Goal: Check status: Check status

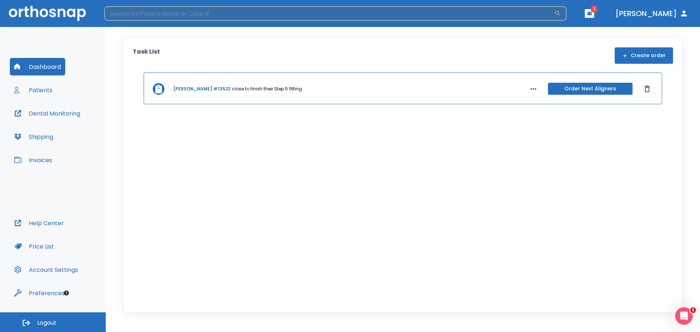
click at [181, 8] on input "search" at bounding box center [329, 13] width 450 height 15
click at [51, 92] on button "Patients" at bounding box center [33, 89] width 47 height 17
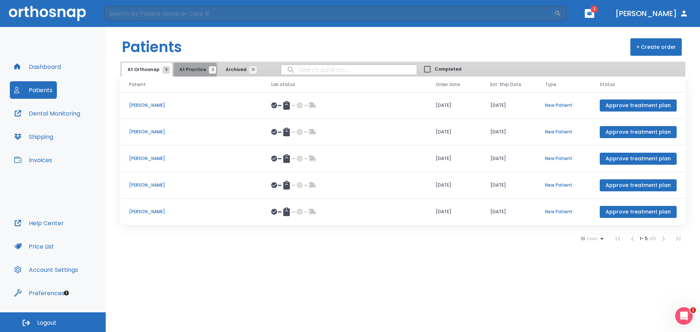
click at [187, 70] on span "At Practice 2" at bounding box center [195, 69] width 33 height 7
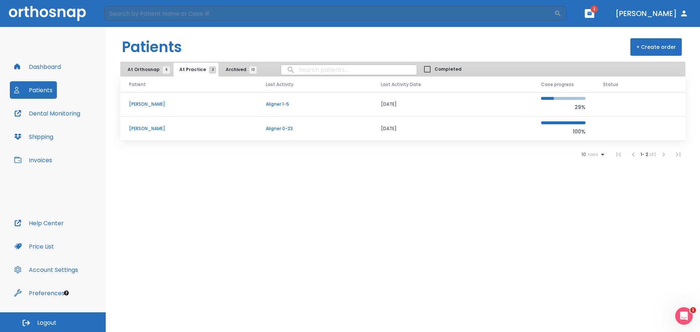
click at [135, 125] on p "[PERSON_NAME]" at bounding box center [188, 128] width 119 height 7
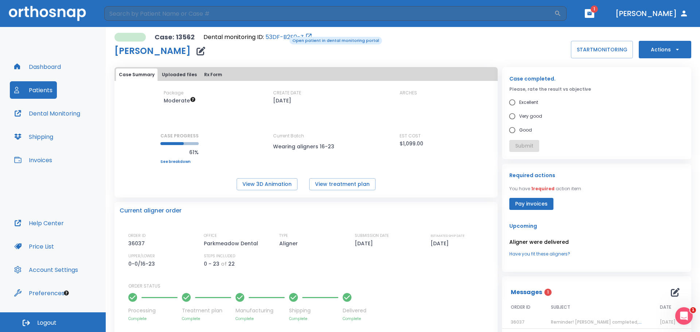
click at [284, 36] on link "53DF-B2F0-Z" at bounding box center [284, 37] width 38 height 9
click at [186, 77] on button "Uploaded files" at bounding box center [179, 75] width 41 height 12
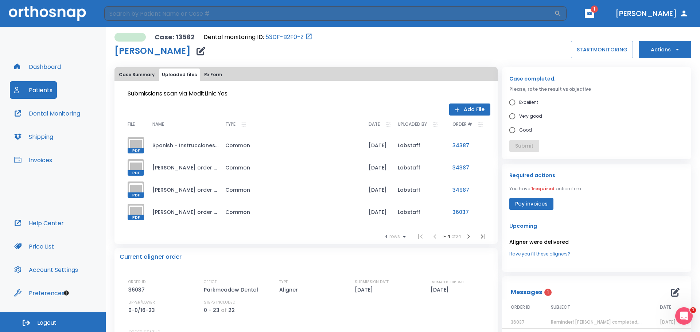
click at [146, 73] on button "Case Summary" at bounding box center [137, 75] width 42 height 12
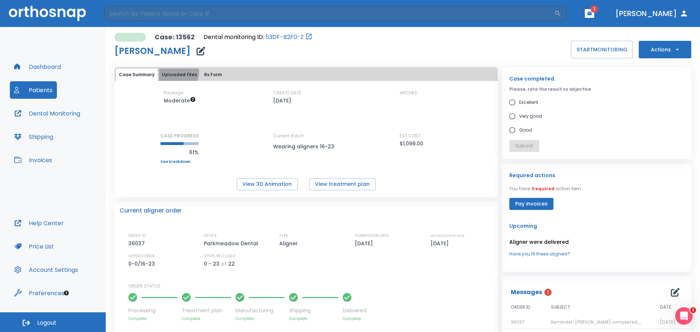
click at [176, 72] on button "Uploaded files" at bounding box center [179, 75] width 41 height 12
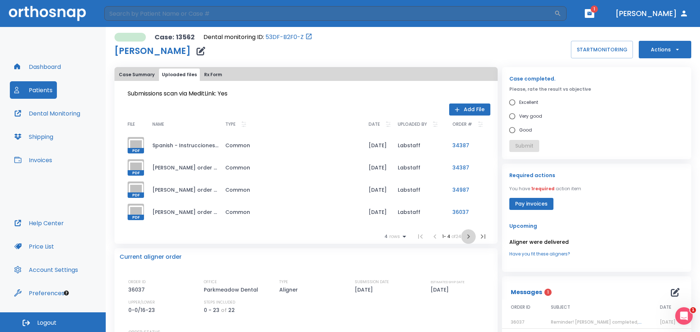
click at [468, 235] on icon "button" at bounding box center [468, 236] width 9 height 9
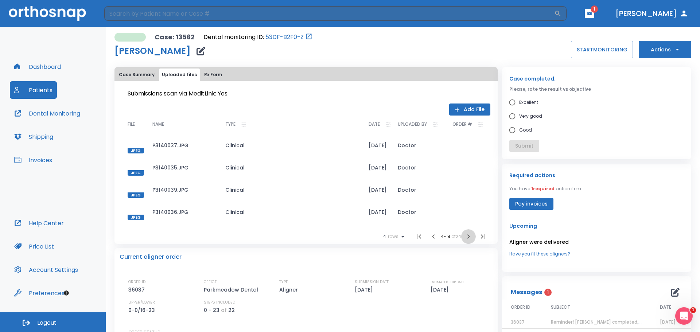
click at [468, 235] on icon "button" at bounding box center [468, 236] width 9 height 9
click at [159, 211] on td "P3140034.JPG" at bounding box center [183, 212] width 73 height 22
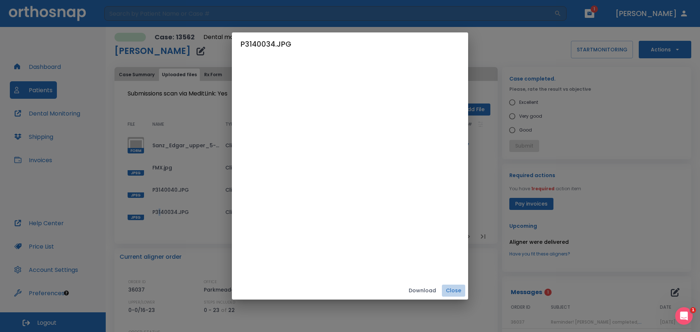
click at [465, 292] on button "Close" at bounding box center [453, 291] width 23 height 12
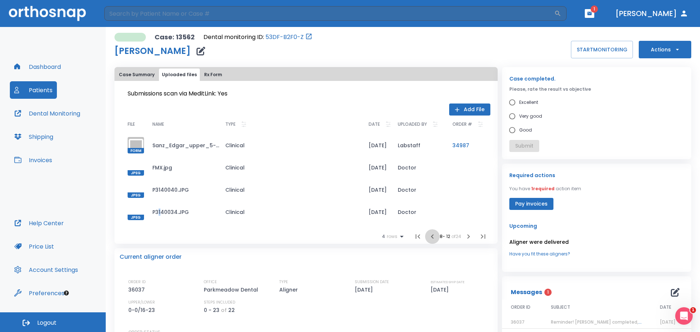
click at [430, 239] on icon "button" at bounding box center [432, 236] width 9 height 9
click at [133, 161] on div at bounding box center [136, 167] width 16 height 16
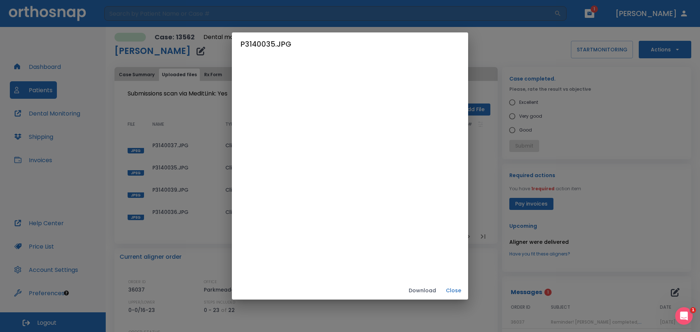
click at [465, 290] on button "Close" at bounding box center [453, 291] width 23 height 12
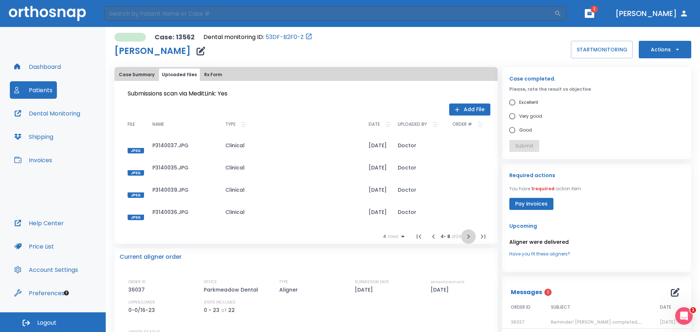
click at [464, 237] on icon "button" at bounding box center [468, 236] width 9 height 9
click at [194, 189] on td "Sanz_Edgar_lower_16-23.form" at bounding box center [183, 190] width 73 height 22
click at [138, 190] on icon at bounding box center [135, 189] width 17 height 17
click at [466, 234] on icon "button" at bounding box center [468, 236] width 9 height 9
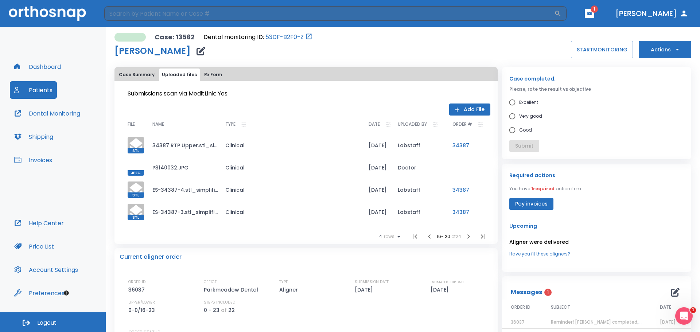
click at [138, 162] on div at bounding box center [136, 167] width 16 height 16
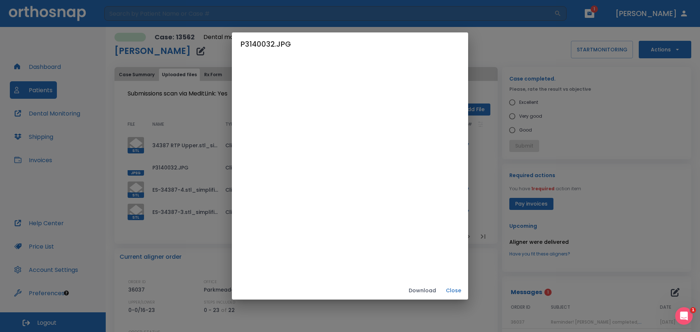
click at [465, 287] on button "Close" at bounding box center [453, 291] width 23 height 12
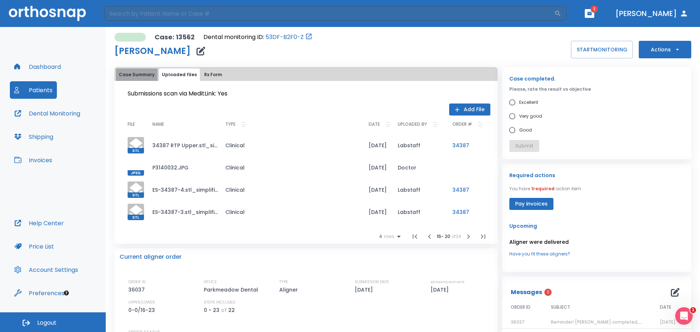
click at [143, 73] on button "Case Summary" at bounding box center [137, 75] width 42 height 12
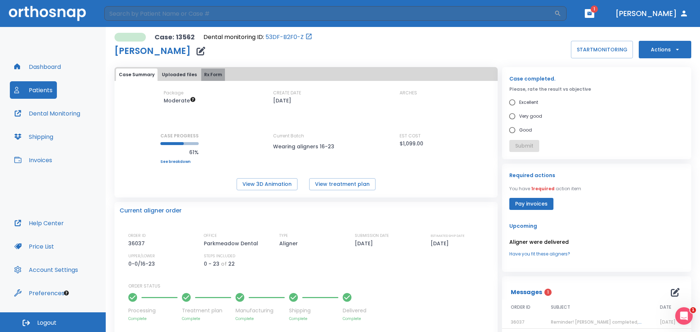
click at [211, 75] on button "Rx Form" at bounding box center [213, 75] width 24 height 12
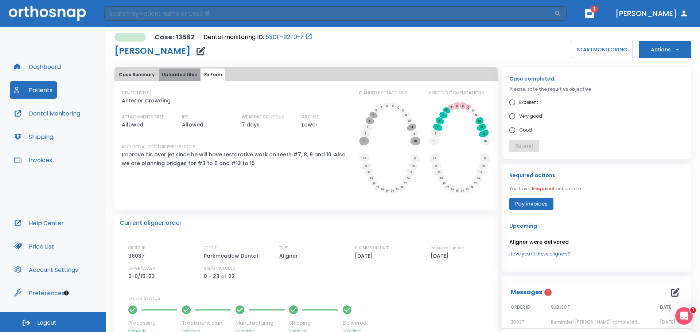
click at [184, 76] on button "Uploaded files" at bounding box center [179, 75] width 41 height 12
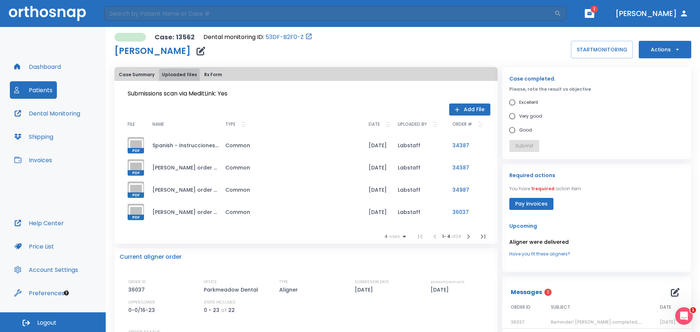
click at [187, 76] on button "Uploaded files" at bounding box center [179, 75] width 41 height 12
click at [137, 71] on button "Case Summary" at bounding box center [137, 75] width 42 height 12
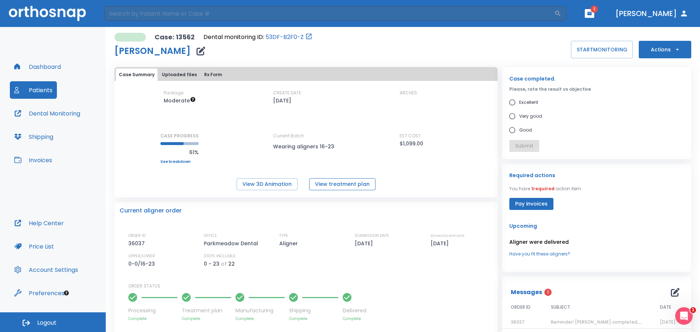
click at [332, 187] on button "View treatment plan" at bounding box center [342, 184] width 66 height 12
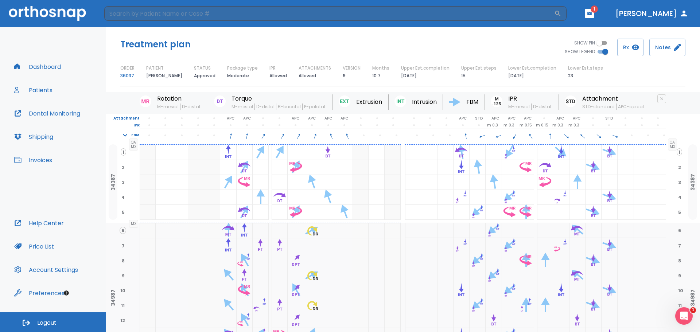
scroll to position [36, 0]
